Goal: Check status: Check status

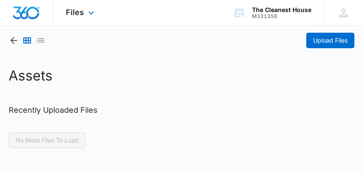
click at [87, 6] on div "Files Apps Reputation Forms CRM Email Social POS Content Ads Intelligence Files…" at bounding box center [81, 12] width 56 height 25
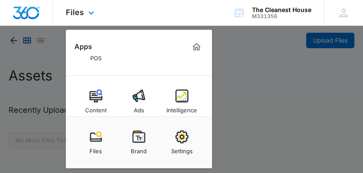
scroll to position [121, 0]
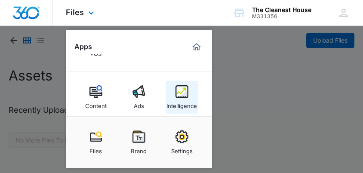
click at [183, 93] on img at bounding box center [182, 91] width 13 height 13
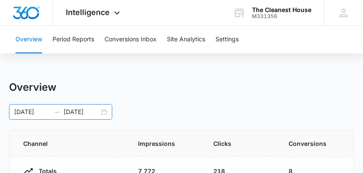
click at [106, 111] on div "[DATE] [DATE]" at bounding box center [60, 111] width 103 height 15
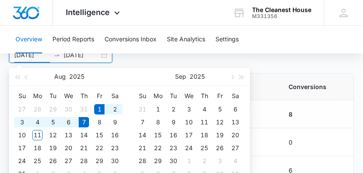
scroll to position [60, 0]
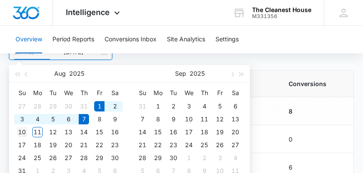
type input "[DATE]"
click at [24, 131] on div "10" at bounding box center [22, 132] width 10 height 10
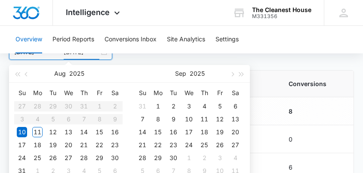
type input "[DATE]"
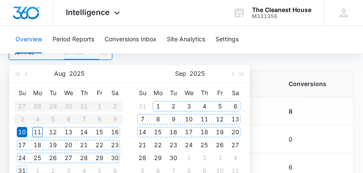
type input "[DATE]"
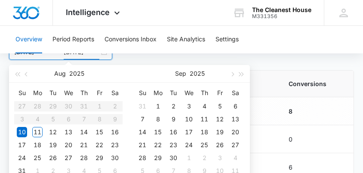
type input "[DATE]"
click at [100, 107] on table "Su Mo Tu We Th Fr Sa 27 28 29 30 31 1 2 3 4 5 6 7 8 9 10 11 12 13 14 15 16 17 1…" at bounding box center [68, 131] width 108 height 91
type input "[DATE]"
click at [22, 131] on div "10" at bounding box center [22, 132] width 10 height 10
type input "[DATE]"
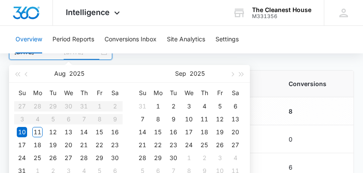
type input "[DATE]"
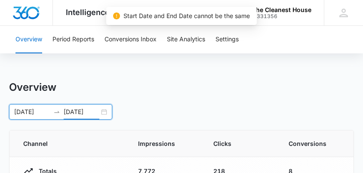
scroll to position [0, 0]
click at [34, 116] on input "[DATE]" at bounding box center [32, 111] width 36 height 9
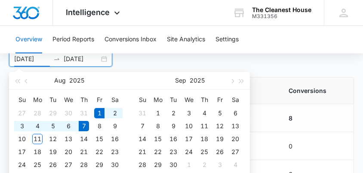
scroll to position [54, 0]
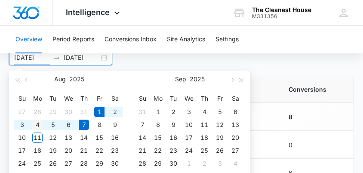
type input "[DATE]"
click at [36, 124] on div "4" at bounding box center [37, 125] width 10 height 10
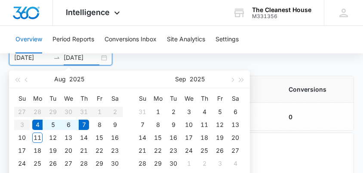
click at [88, 60] on input "[DATE]" at bounding box center [82, 57] width 36 height 9
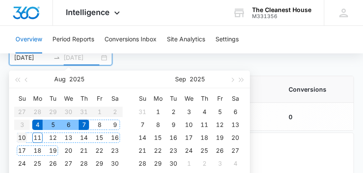
type input "[DATE]"
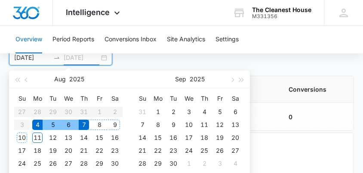
click at [22, 137] on div "10" at bounding box center [22, 138] width 10 height 10
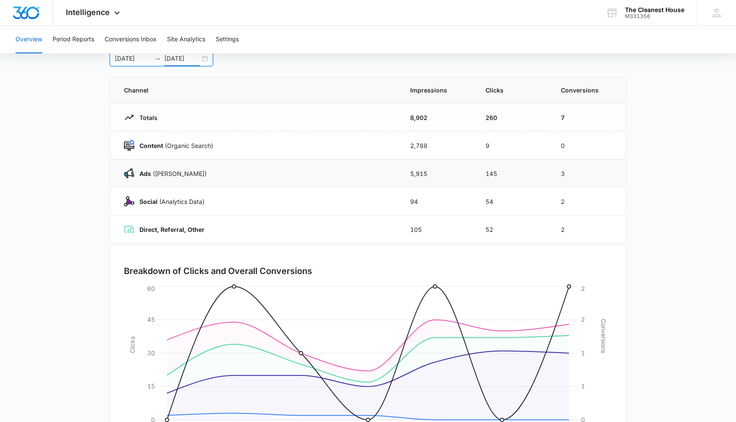
scroll to position [54, 0]
click at [363, 152] on td "Content (Organic Search)" at bounding box center [255, 145] width 290 height 28
click at [80, 42] on button "Period Reports" at bounding box center [74, 40] width 42 height 28
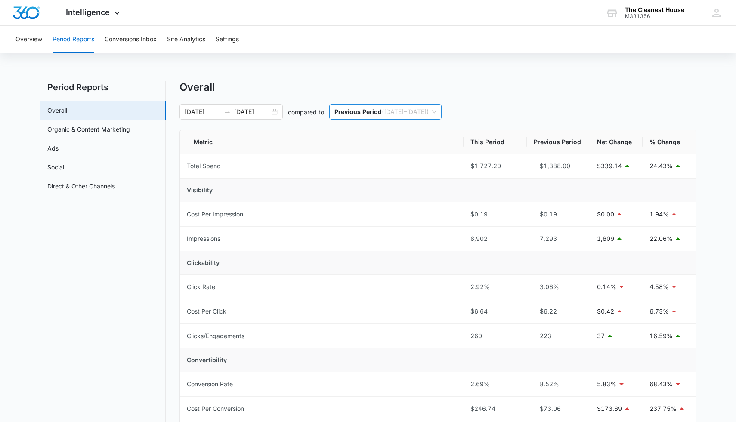
click at [423, 114] on span "Previous Period ( [DATE] – [DATE] )" at bounding box center [385, 112] width 102 height 15
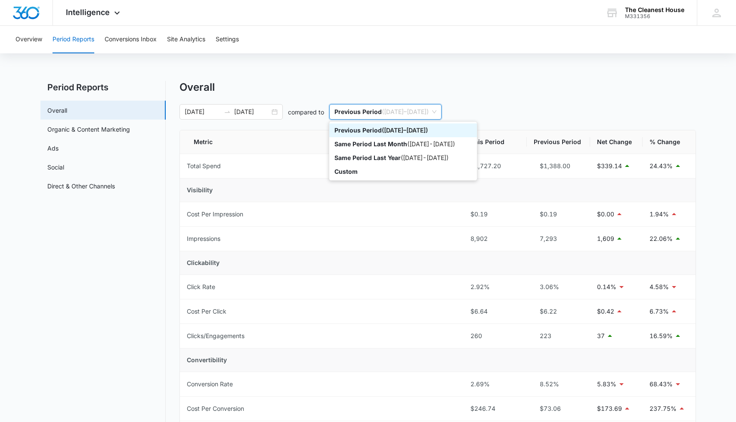
click at [593, 98] on div "Overall [DATE] [DATE] compared to Previous Period ( [DATE] – [DATE] ) Metric Th…" at bounding box center [437, 407] width 517 height 652
